Goal: Task Accomplishment & Management: Complete application form

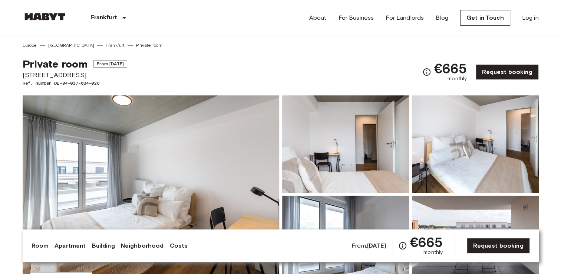
click at [23, 72] on span "[STREET_ADDRESS]" at bounding box center [75, 75] width 105 height 10
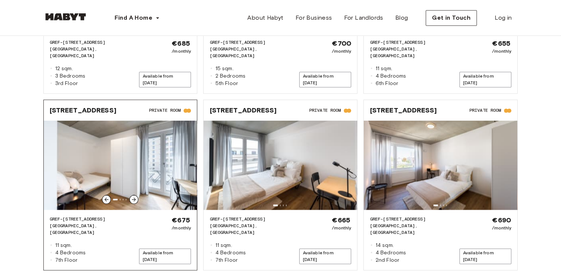
click at [78, 106] on span "[STREET_ADDRESS]" at bounding box center [83, 110] width 67 height 9
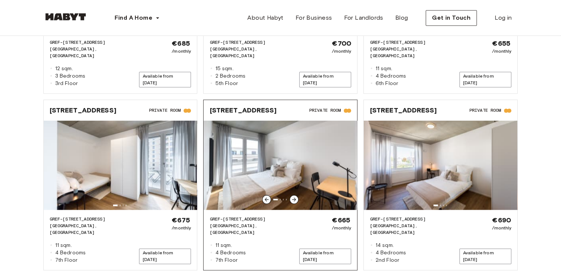
click at [334, 171] on img at bounding box center [280, 164] width 153 height 89
click at [331, 248] on span "Available from Jan 3, 2026" at bounding box center [325, 256] width 52 height 16
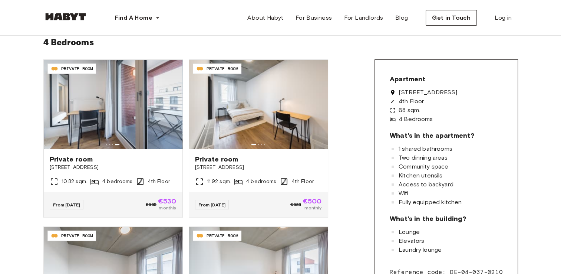
scroll to position [172, 0]
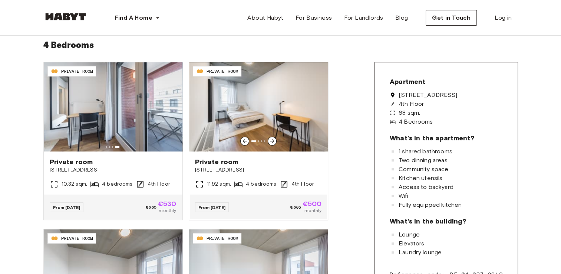
click at [284, 142] on img at bounding box center [258, 106] width 139 height 89
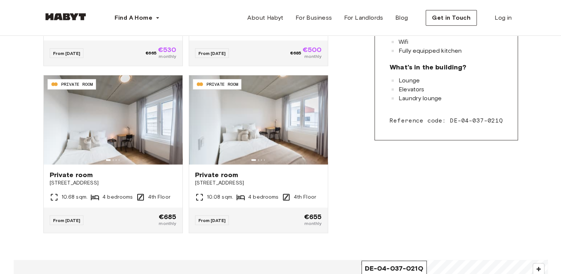
scroll to position [179, 0]
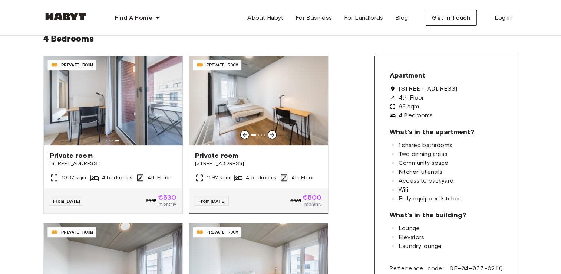
click at [274, 95] on img at bounding box center [258, 100] width 139 height 89
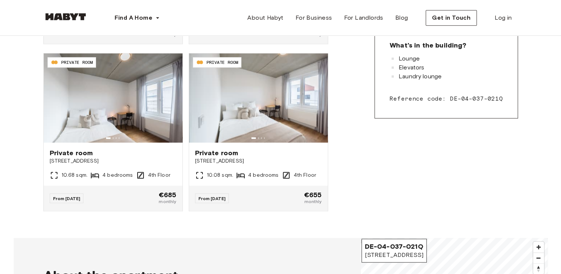
scroll to position [351, 0]
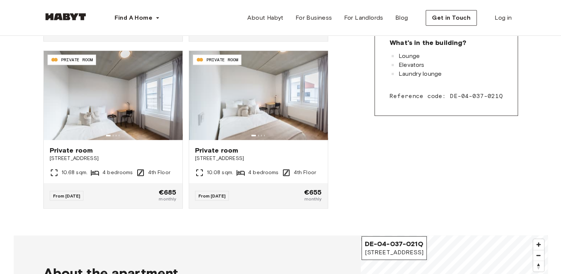
click at [406, 174] on div "DE-04-037-021-01Q PRIVATE ROOM Private room Gref-Völsing-Straße 15 10.32 sqm. 4…" at bounding box center [280, 54] width 475 height 340
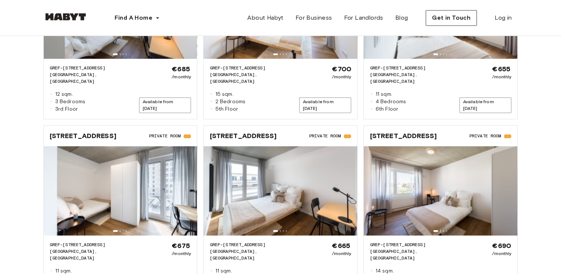
scroll to position [1047, 0]
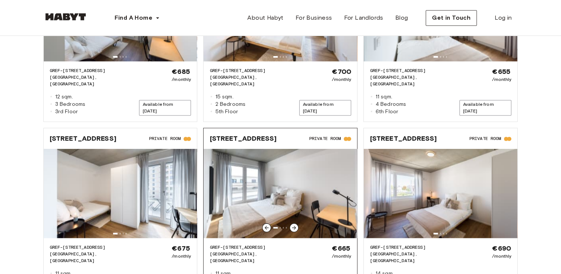
click at [294, 149] on img at bounding box center [280, 193] width 153 height 89
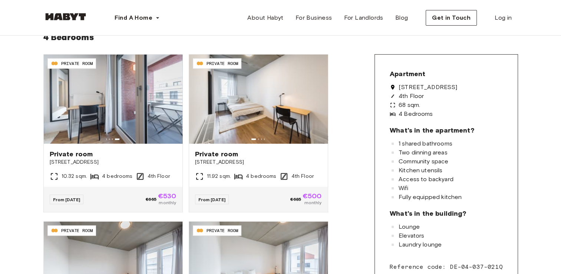
scroll to position [0, 0]
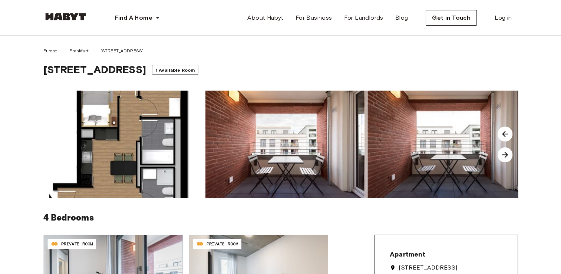
drag, startPoint x: 44, startPoint y: 69, endPoint x: 160, endPoint y: 75, distance: 115.8
click at [160, 75] on div "Gref-Völsing-Straße 15 1 Available Room" at bounding box center [280, 71] width 475 height 16
copy span "Gref-Völsing-Straße 15"
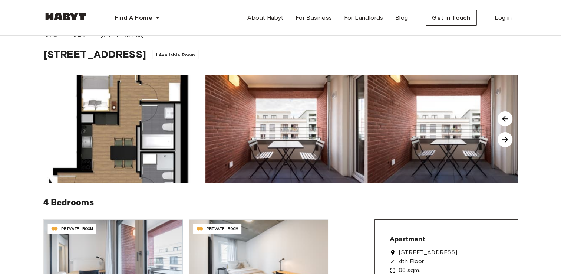
scroll to position [10, 0]
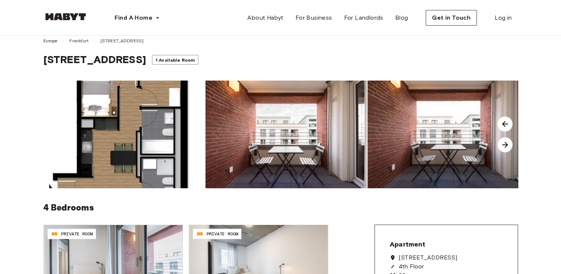
click at [506, 150] on img at bounding box center [505, 144] width 15 height 15
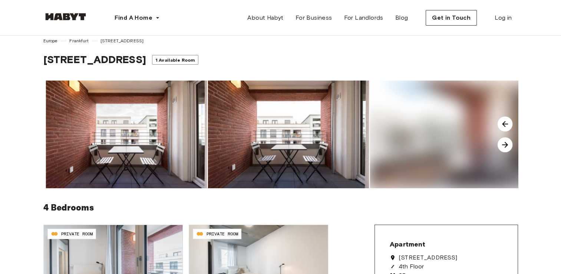
click at [506, 150] on img at bounding box center [505, 144] width 15 height 15
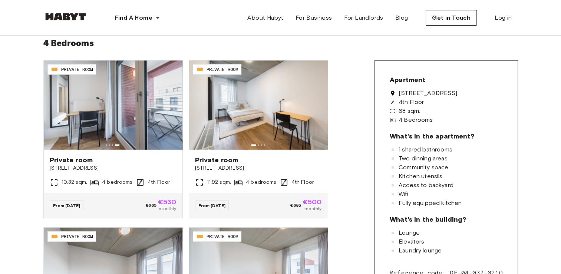
scroll to position [177, 0]
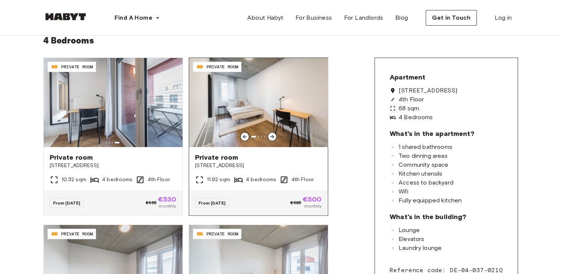
click at [216, 203] on span "From Jan 01" at bounding box center [211, 203] width 27 height 6
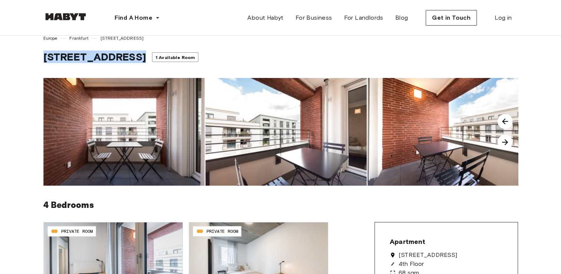
drag, startPoint x: 44, startPoint y: 56, endPoint x: 165, endPoint y: 63, distance: 121.4
click at [165, 63] on div "Gref-Völsing-Straße 15 1 Available Room" at bounding box center [280, 58] width 475 height 16
copy div "Gref-Völsing-Straße 15"
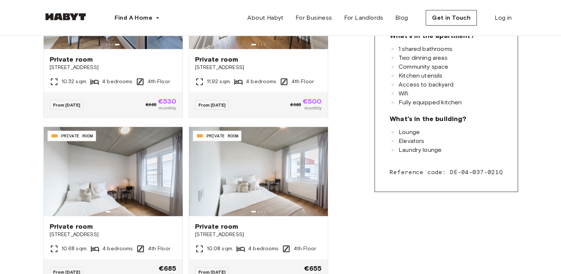
scroll to position [334, 0]
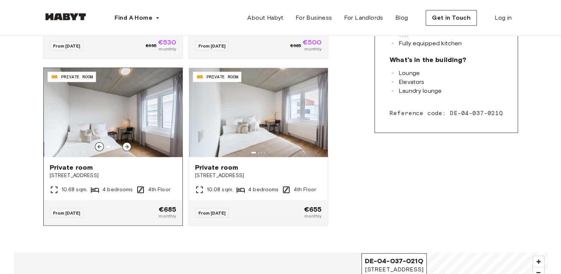
click at [140, 131] on img at bounding box center [113, 112] width 139 height 89
click at [132, 128] on img at bounding box center [113, 112] width 139 height 89
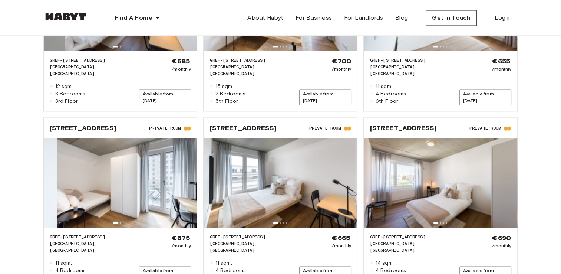
scroll to position [1112, 0]
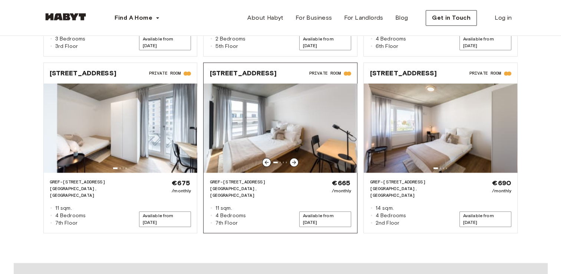
click at [326, 94] on img at bounding box center [280, 127] width 153 height 89
click at [324, 95] on img at bounding box center [280, 127] width 153 height 89
click at [307, 114] on img at bounding box center [280, 127] width 153 height 89
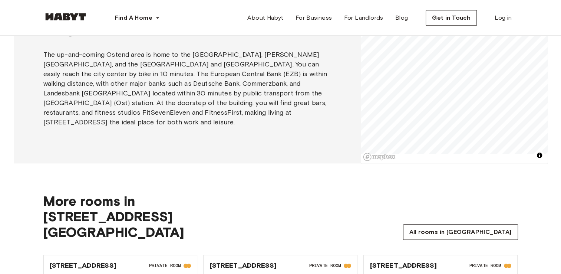
scroll to position [593, 0]
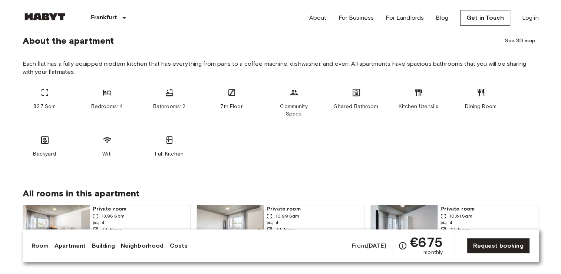
scroll to position [178, 0]
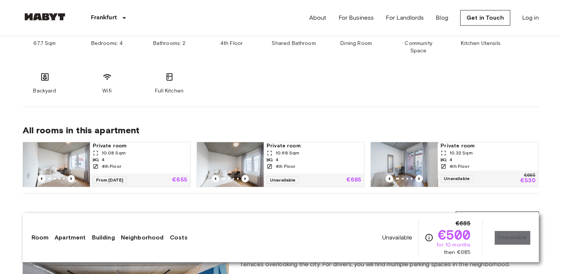
scroll to position [456, 0]
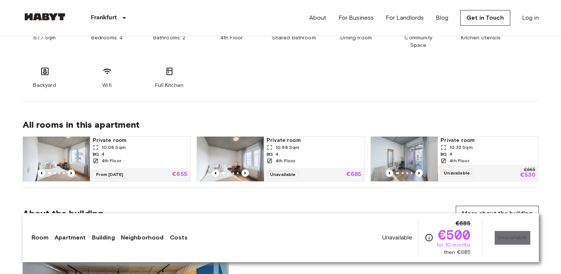
click at [466, 136] on span "Private room" at bounding box center [487, 139] width 95 height 7
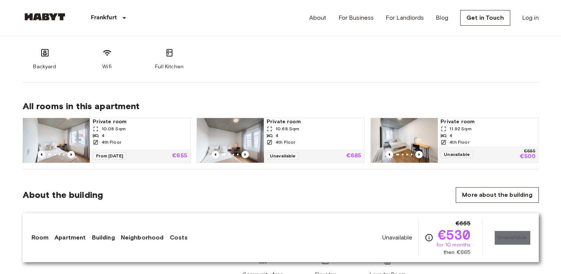
scroll to position [477, 0]
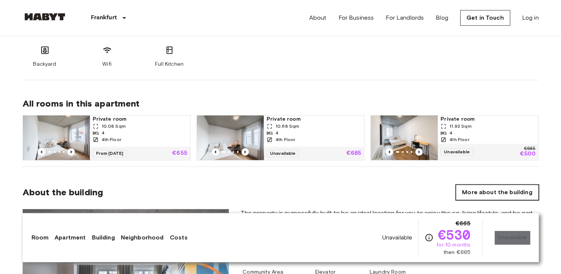
click at [526, 185] on link "More about the building" at bounding box center [497, 192] width 83 height 16
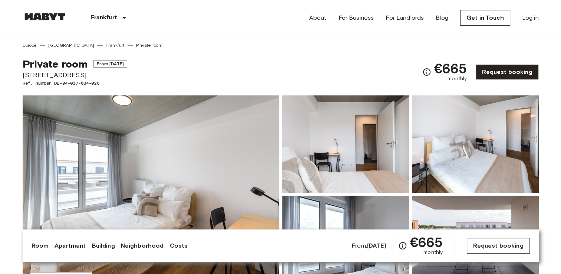
click at [492, 245] on link "Request booking" at bounding box center [498, 246] width 63 height 16
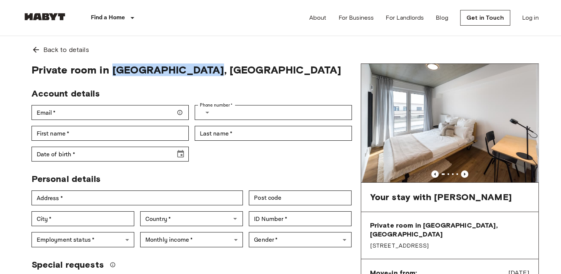
drag, startPoint x: 112, startPoint y: 69, endPoint x: 203, endPoint y: 71, distance: 90.9
click at [203, 71] on span "Private room in Frankfurt, Ostend" at bounding box center [192, 69] width 320 height 13
copy span "Frankfurt, Ostend"
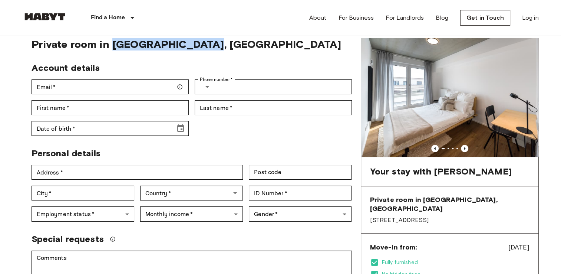
scroll to position [23, 0]
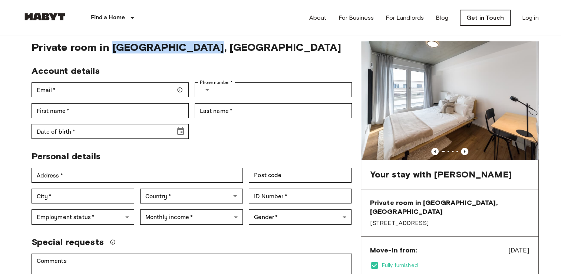
click at [489, 19] on link "Get in Touch" at bounding box center [485, 18] width 50 height 16
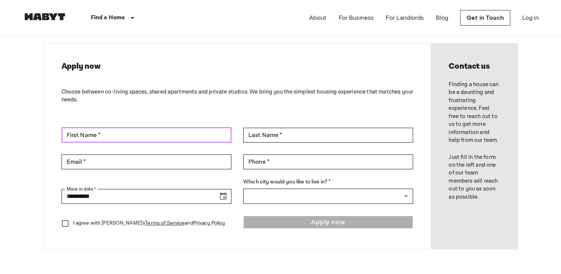
click at [154, 136] on input "First Name *" at bounding box center [147, 135] width 170 height 15
type input "********"
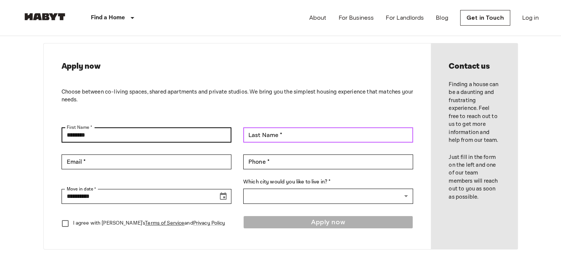
type input "******"
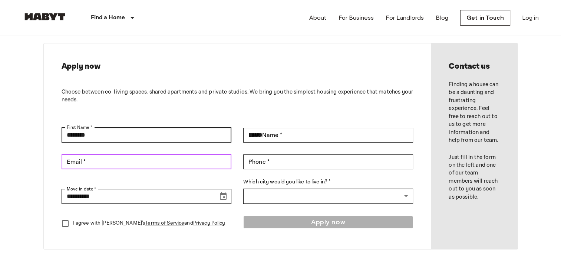
type input "**********"
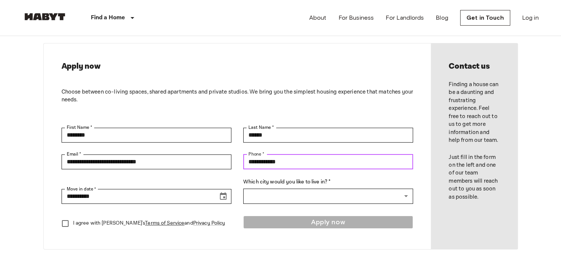
click at [258, 161] on input "**********" at bounding box center [328, 161] width 170 height 15
type input "**********"
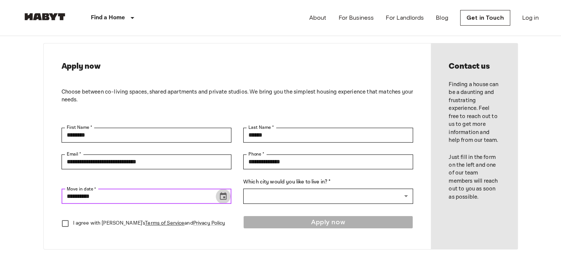
click at [225, 196] on icon "Choose date, selected date is Oct 16, 2025" at bounding box center [223, 196] width 9 height 9
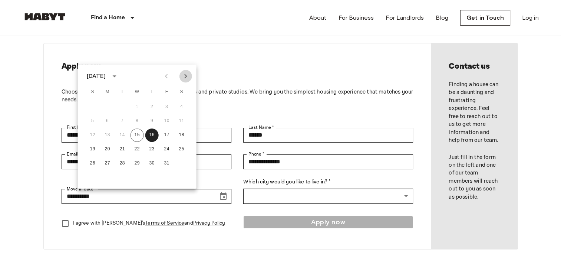
click at [181, 79] on icon "Next month" at bounding box center [185, 76] width 9 height 9
click at [125, 136] on button "13" at bounding box center [122, 134] width 13 height 13
type input "**********"
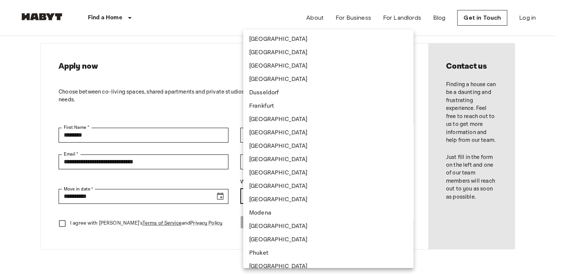
click at [402, 192] on div at bounding box center [280, 137] width 561 height 274
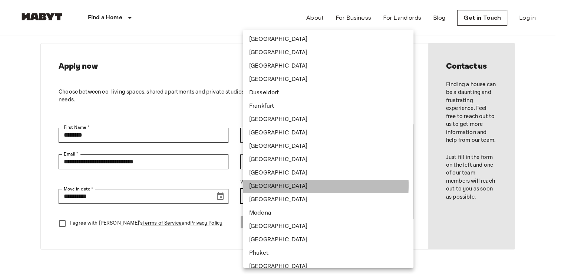
click at [298, 193] on li "[GEOGRAPHIC_DATA]" at bounding box center [328, 185] width 170 height 13
type input "******"
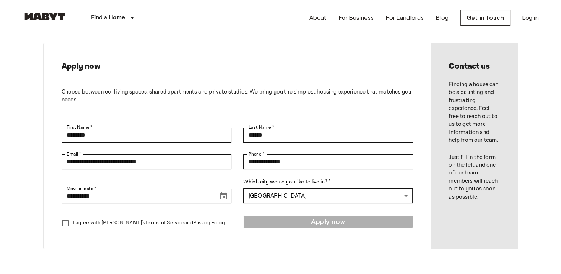
click at [298, 195] on li "[GEOGRAPHIC_DATA]" at bounding box center [328, 193] width 128 height 7
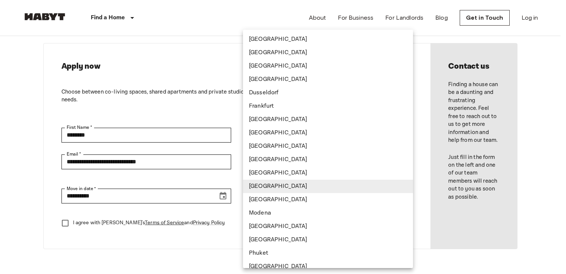
click at [69, 224] on div at bounding box center [283, 137] width 566 height 274
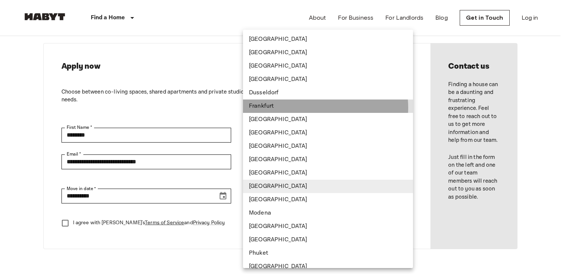
click at [313, 108] on li "Frankfurt" at bounding box center [328, 105] width 170 height 13
type input "*********"
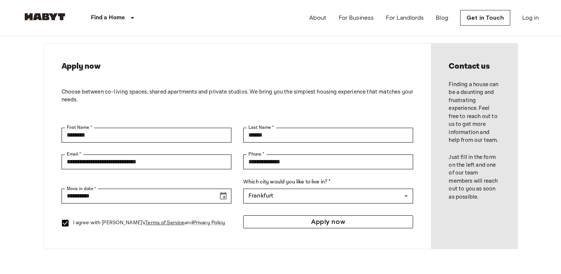
click at [320, 224] on button "Apply now" at bounding box center [328, 221] width 170 height 13
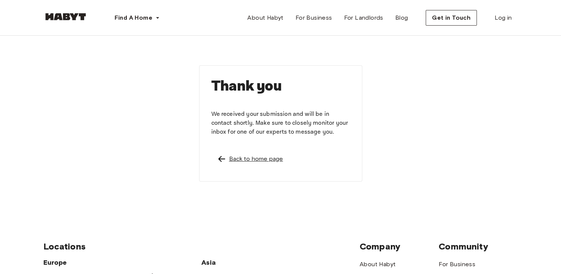
click at [231, 161] on div "Back to home page" at bounding box center [256, 158] width 54 height 9
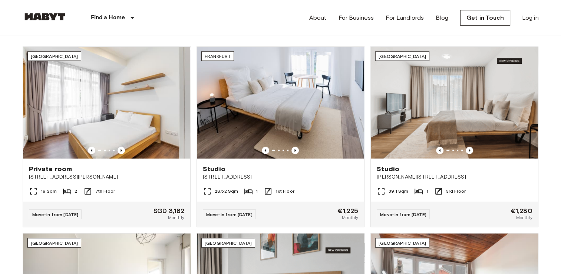
scroll to position [249, 0]
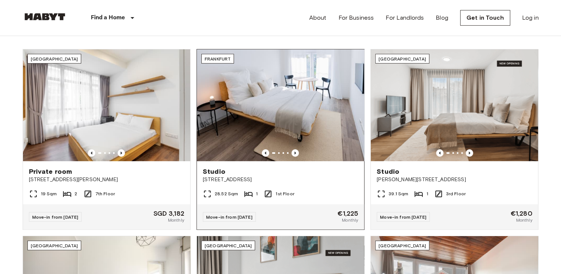
click at [308, 98] on img at bounding box center [280, 105] width 167 height 112
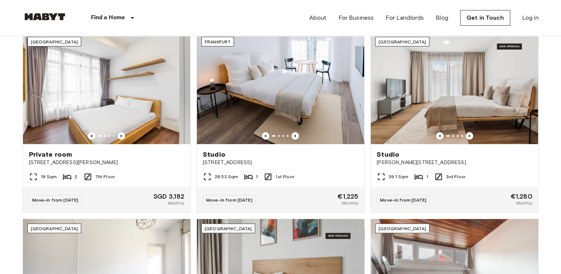
scroll to position [261, 0]
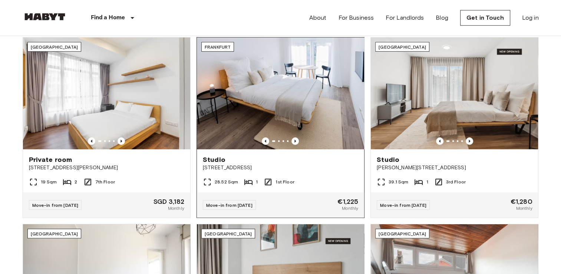
click at [279, 85] on img at bounding box center [280, 93] width 167 height 112
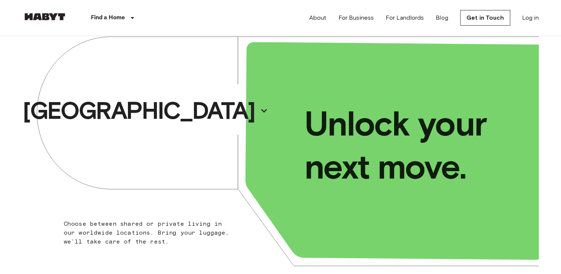
scroll to position [0, 0]
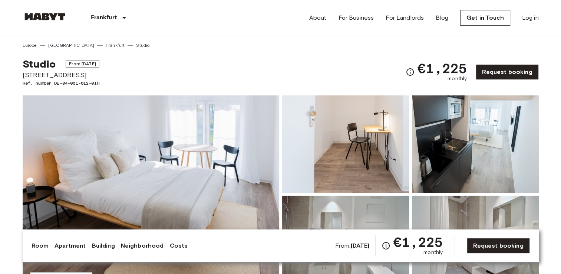
drag, startPoint x: 24, startPoint y: 73, endPoint x: 85, endPoint y: 76, distance: 61.2
click at [85, 76] on span "[STREET_ADDRESS]" at bounding box center [61, 75] width 77 height 10
copy span "[STREET_ADDRESS]"
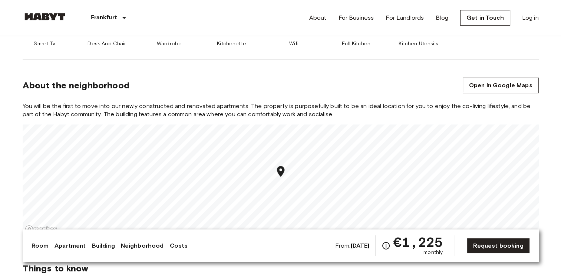
scroll to position [445, 0]
